Goal: Navigation & Orientation: Find specific page/section

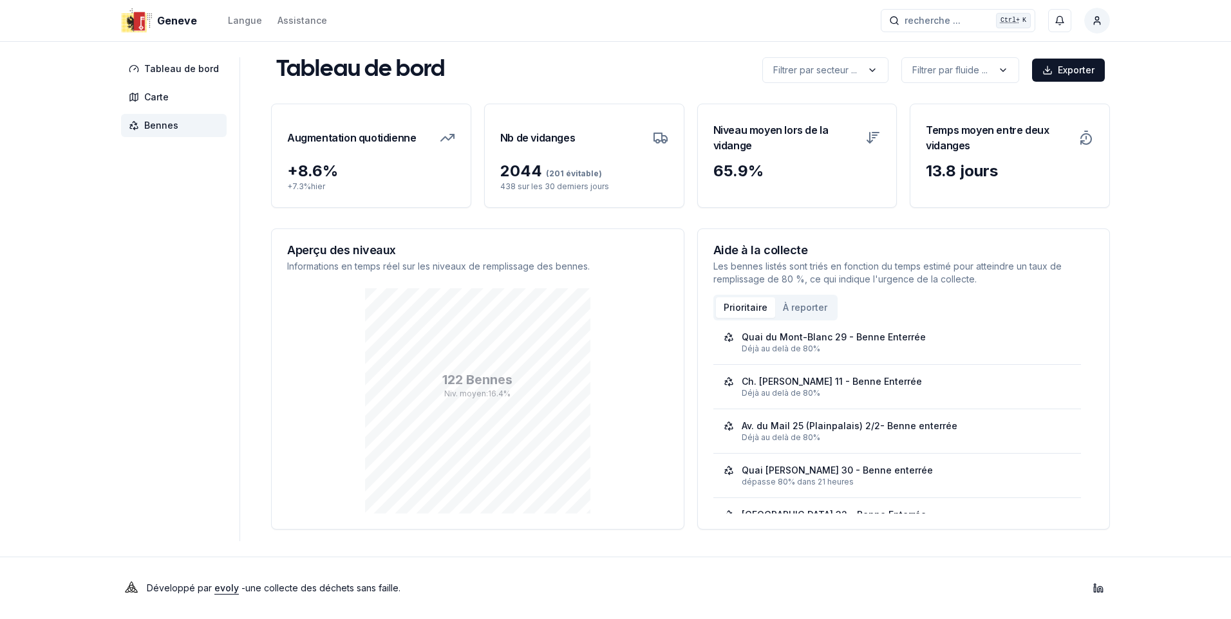
click at [153, 133] on span "Bennes" at bounding box center [174, 125] width 106 height 23
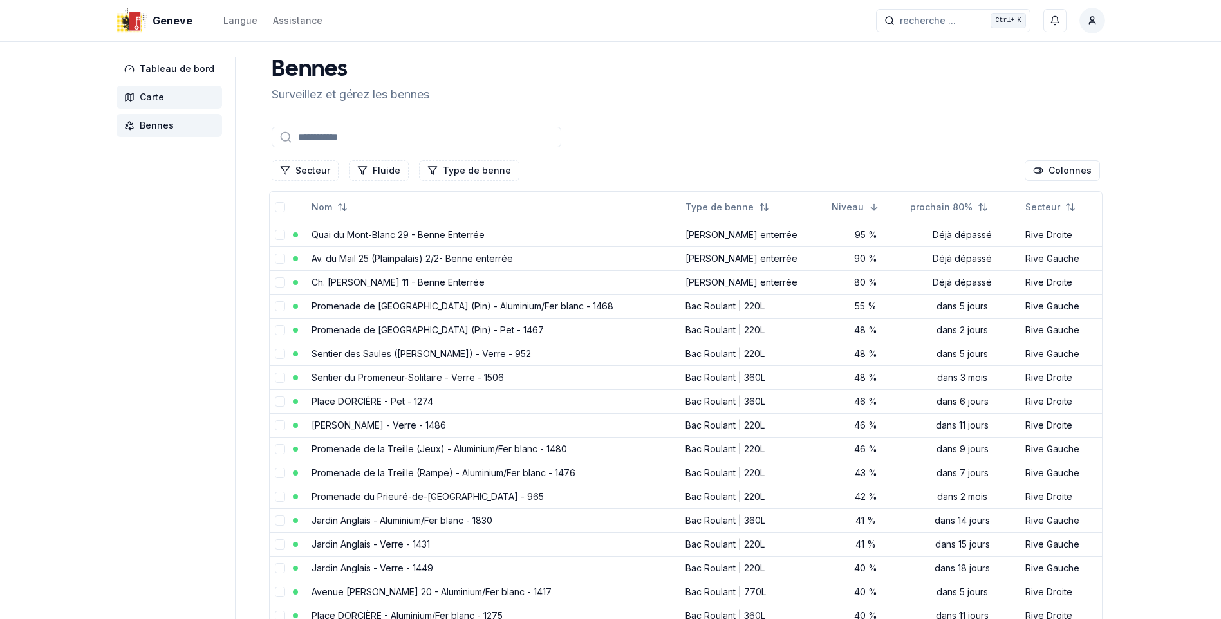
click at [138, 98] on span "Carte" at bounding box center [170, 97] width 106 height 23
